Goal: Use online tool/utility: Utilize a website feature to perform a specific function

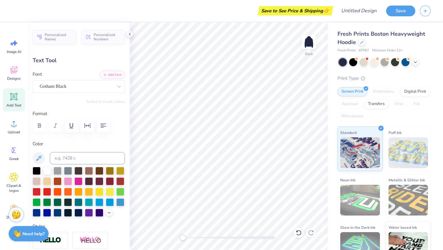
type input "1.65"
type input "3.50"
type textarea "m"
type textarea "M"
type input "0.55"
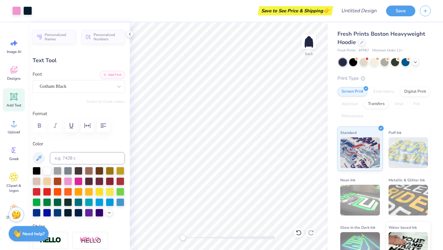
type input "3.50"
type textarea "c"
type input "1.78"
type input "6.22"
type input "0.55"
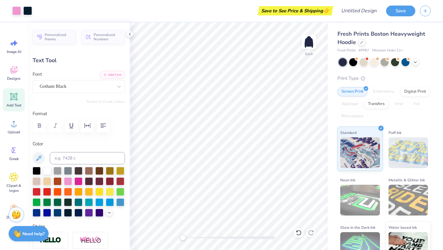
type input "5.73"
type input "1.75"
type input "3.60"
type input "1.59"
type input "3.50"
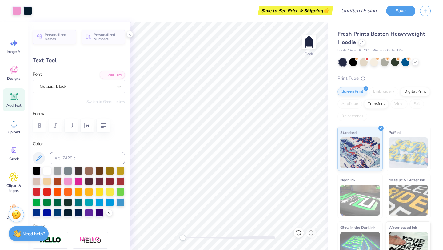
type input "0.55"
type input "5.77"
type input "1.72"
type input "3.20"
type input "2.19"
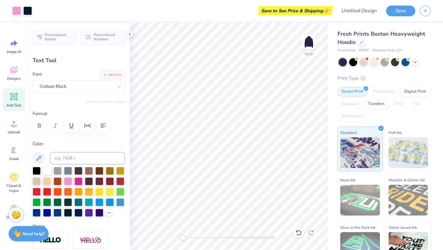
type input "1.97"
type input "3.00"
type input "1.47"
type input "1.58"
type input "3.69"
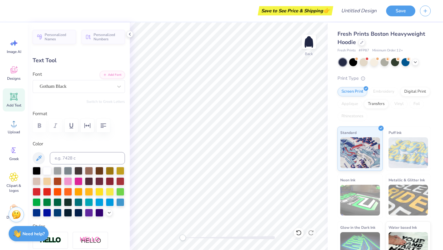
type input "1.08"
type input "1.17"
type input "4.48"
type input "2.08"
type input "1.96"
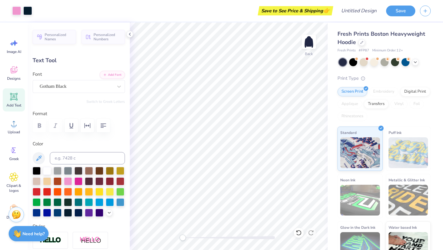
type input "3.50"
click at [121, 192] on div at bounding box center [120, 191] width 8 height 8
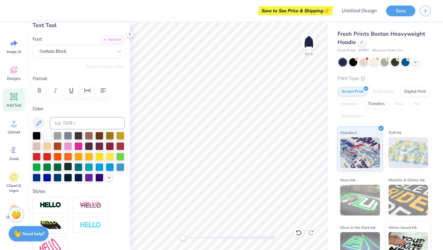
scroll to position [45, 0]
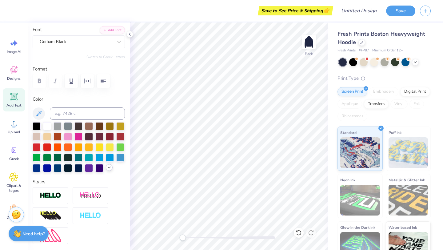
click at [110, 167] on icon at bounding box center [109, 167] width 5 height 5
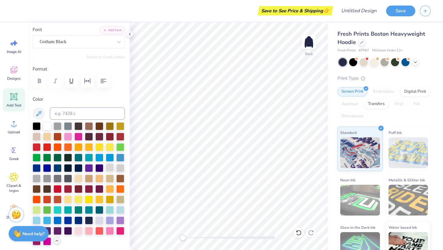
click at [111, 169] on div at bounding box center [110, 167] width 8 height 8
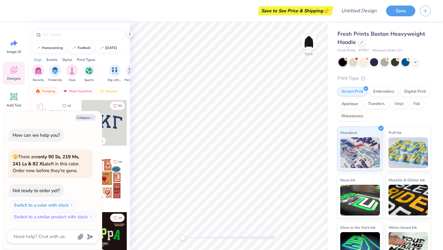
click at [116, 144] on div "Trending" at bounding box center [104, 141] width 46 height 8
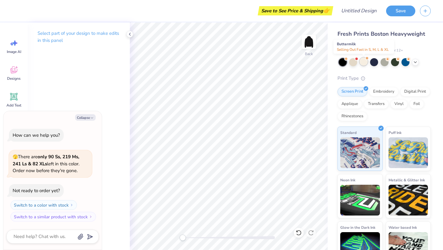
click at [361, 64] on div at bounding box center [363, 61] width 8 height 8
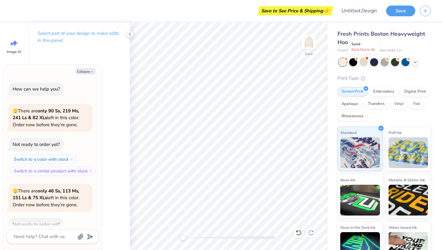
scroll to position [34, 0]
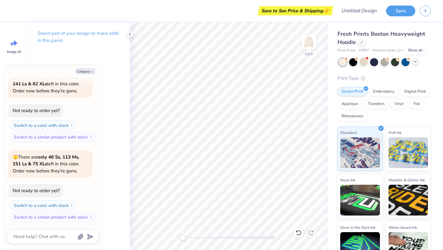
click at [415, 63] on icon at bounding box center [415, 61] width 5 height 5
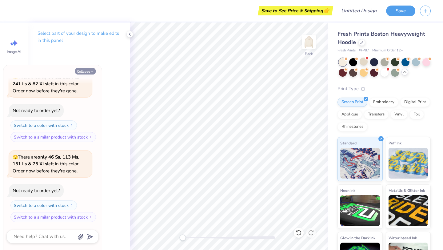
click at [92, 70] on icon "button" at bounding box center [92, 72] width 4 height 4
type textarea "x"
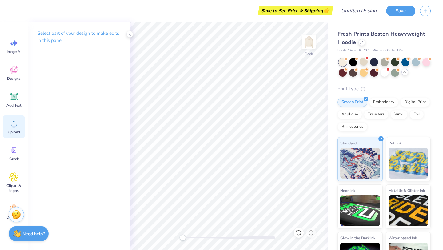
click at [17, 127] on icon at bounding box center [13, 123] width 9 height 9
click at [15, 54] on div "Image AI" at bounding box center [14, 46] width 22 height 23
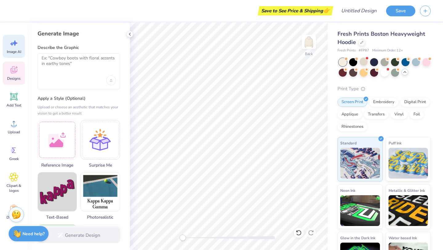
click at [15, 76] on span "Designs" at bounding box center [14, 78] width 14 height 5
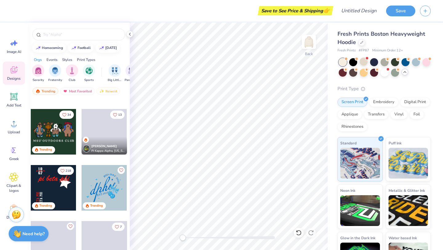
scroll to position [438, 0]
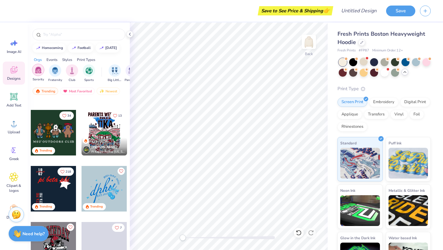
click at [36, 72] on img "filter for Sorority" at bounding box center [38, 69] width 7 height 7
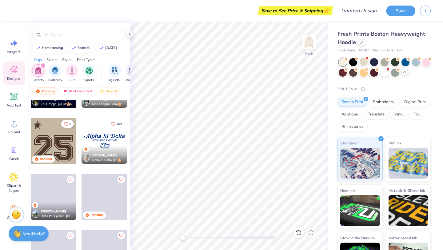
scroll to position [654, 0]
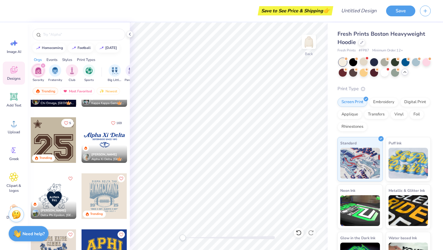
click at [61, 197] on div at bounding box center [54, 196] width 46 height 46
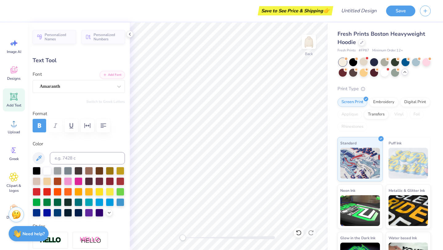
type input "0.0"
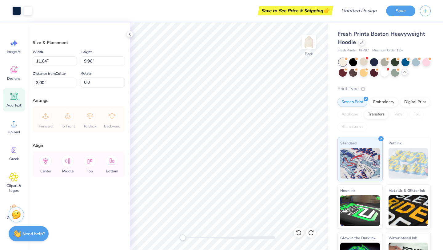
click at [14, 95] on icon at bounding box center [14, 97] width 6 height 6
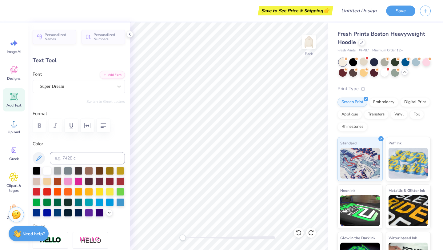
click at [19, 76] on span "Designs" at bounding box center [14, 78] width 14 height 5
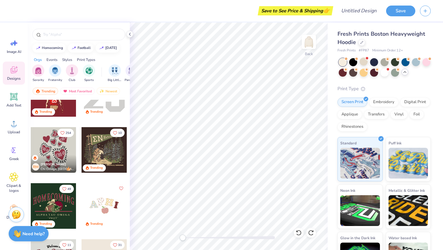
scroll to position [1643, 0]
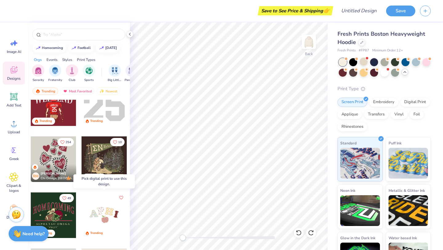
click at [110, 219] on div at bounding box center [104, 215] width 46 height 46
click at [106, 202] on div at bounding box center [58, 215] width 137 height 46
click at [101, 210] on div at bounding box center [104, 215] width 46 height 46
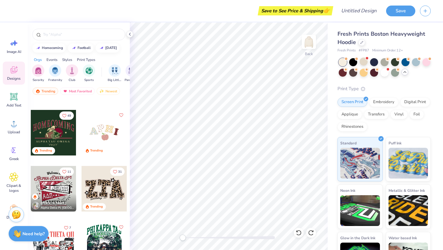
scroll to position [1725, 0]
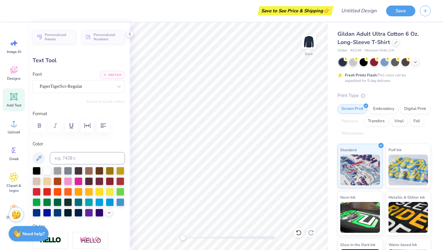
type textarea "[PERSON_NAME]"
type input "10.89"
type input "3.04"
type input "2.90"
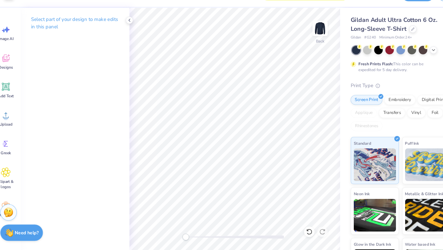
scroll to position [0, 0]
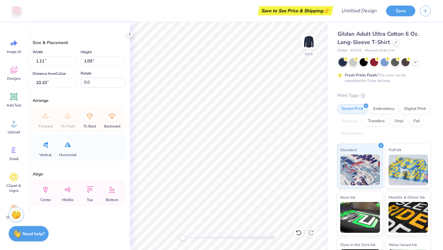
type input "10.89"
type input "3.04"
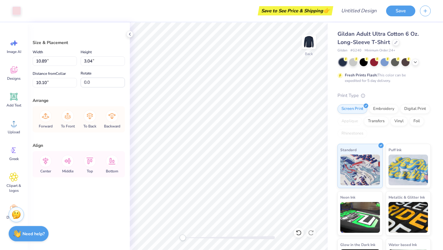
type input "1.11"
type input "1.09"
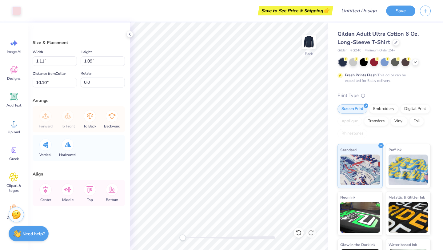
type input "10.89"
type input "3.04"
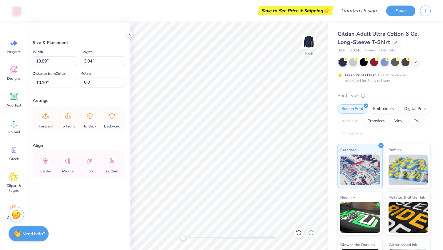
type input "3.00"
type input "3.51"
type input "3.95"
click at [95, 142] on div "Align" at bounding box center [79, 145] width 92 height 6
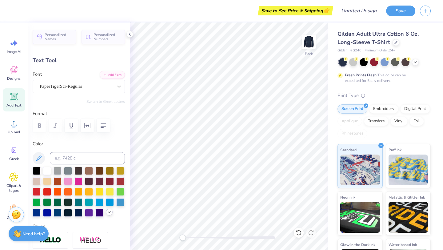
click at [110, 215] on div at bounding box center [79, 192] width 92 height 50
click at [107, 215] on div at bounding box center [79, 192] width 92 height 50
click at [108, 212] on icon at bounding box center [109, 211] width 5 height 5
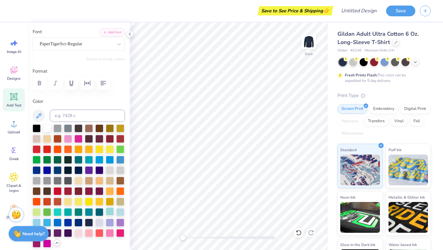
scroll to position [43, 0]
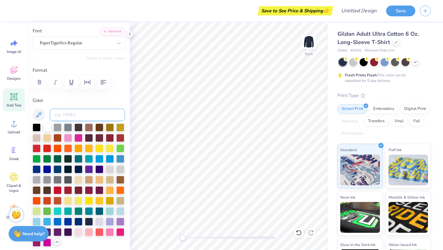
click at [72, 114] on input at bounding box center [87, 115] width 75 height 12
type input "green"
click at [105, 117] on input at bounding box center [87, 115] width 75 height 12
paste input "#e1efc2"
click at [57, 114] on input "#e1efc2" at bounding box center [87, 115] width 75 height 12
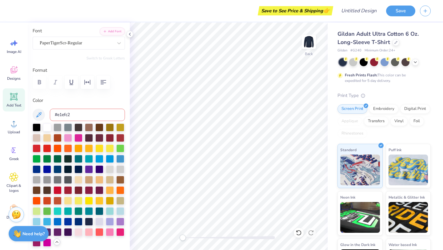
type input "e1efc2"
click at [83, 112] on input "e1efc2" at bounding box center [87, 115] width 75 height 12
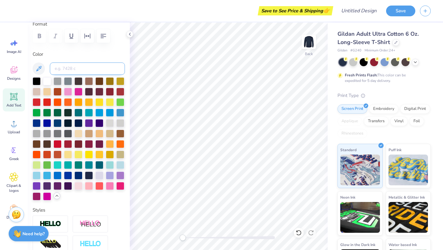
scroll to position [122, 0]
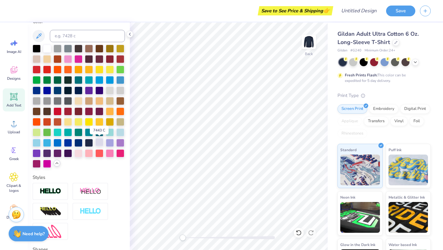
click at [99, 144] on div at bounding box center [99, 142] width 8 height 8
click at [35, 132] on div at bounding box center [37, 132] width 8 height 8
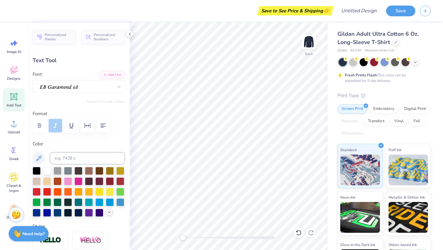
click at [107, 214] on icon at bounding box center [109, 211] width 5 height 5
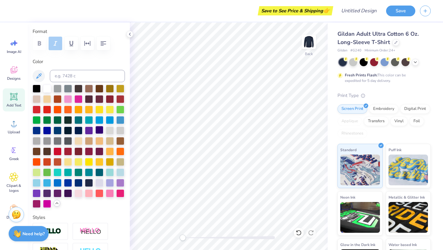
scroll to position [83, 0]
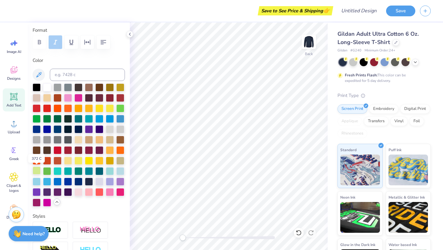
click at [36, 168] on div at bounding box center [37, 170] width 8 height 8
click at [87, 209] on div "Personalized Names Personalized Numbers Text Tool Add Font Font Switch to Greek…" at bounding box center [79, 135] width 102 height 227
click at [418, 60] on div at bounding box center [415, 61] width 7 height 7
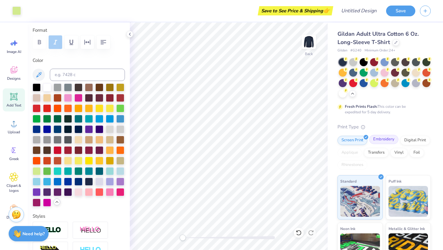
click at [386, 139] on div "Embroidery" at bounding box center [383, 139] width 29 height 9
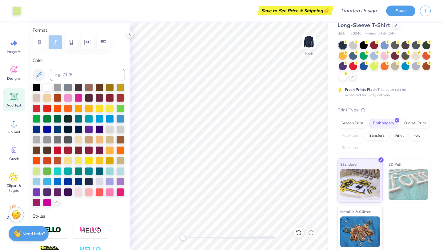
scroll to position [0, 0]
